Goal: Navigation & Orientation: Find specific page/section

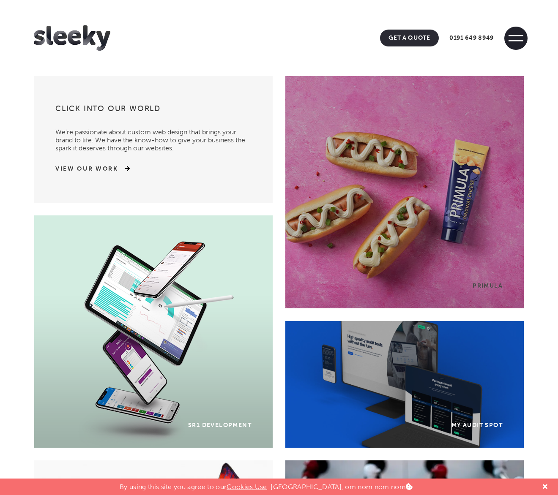
click at [516, 40] on span at bounding box center [515, 40] width 15 height 1
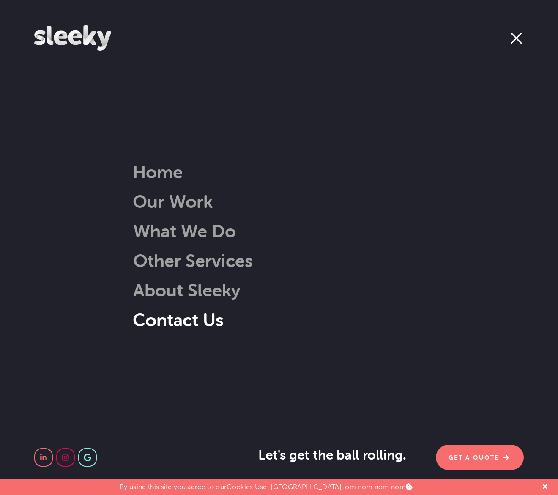
click at [188, 317] on link "Contact Us" at bounding box center [178, 320] width 91 height 22
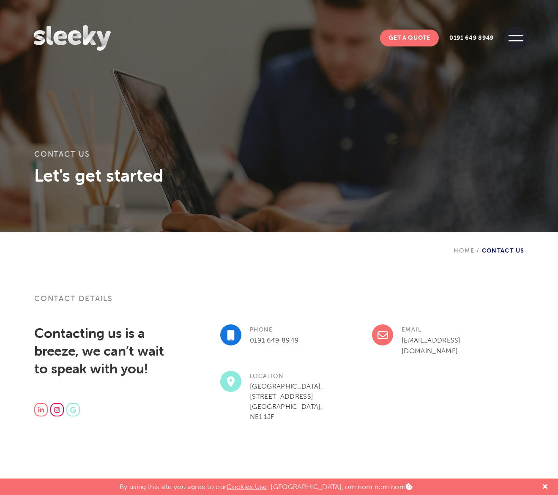
click at [517, 34] on span at bounding box center [515, 38] width 23 height 23
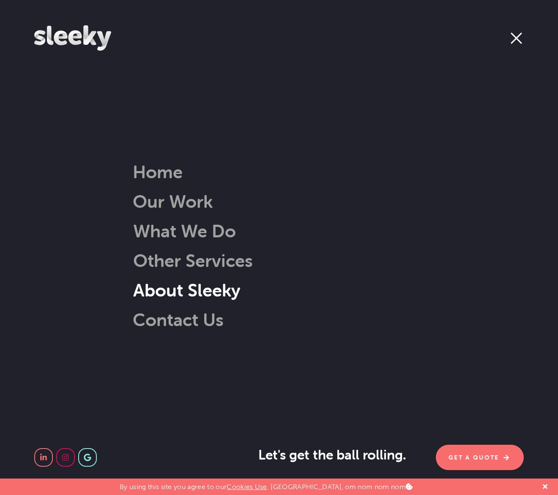
click at [201, 288] on link "About Sleeky" at bounding box center [176, 290] width 129 height 22
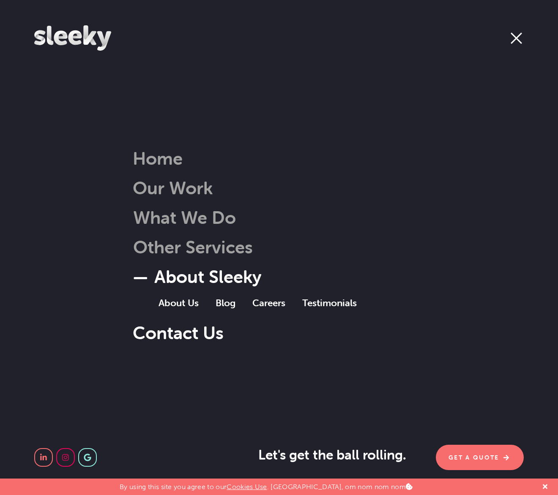
click at [189, 332] on link "Contact Us" at bounding box center [178, 333] width 91 height 22
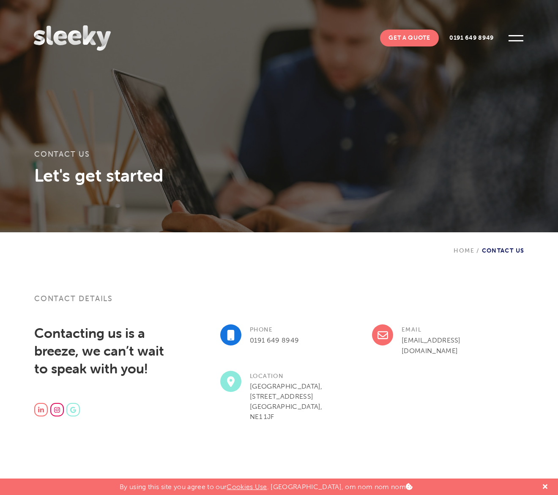
click at [515, 38] on span at bounding box center [515, 38] width 23 height 23
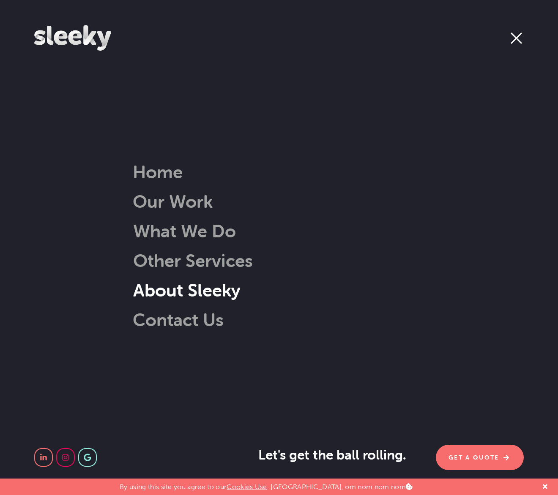
click at [185, 287] on link "About Sleeky" at bounding box center [176, 290] width 129 height 22
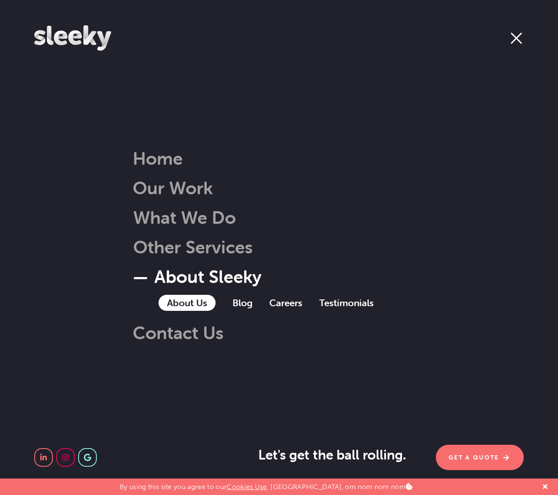
click at [180, 303] on link "About Us" at bounding box center [186, 303] width 57 height 16
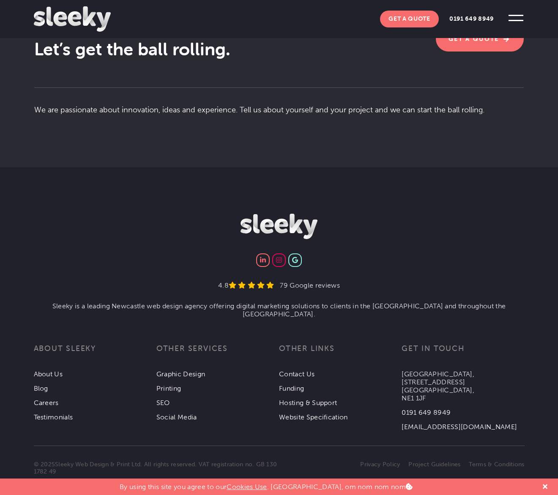
scroll to position [1454, 0]
click at [116, 462] on link "Sleeky Web Design & Print Ltd" at bounding box center [97, 465] width 85 height 7
